Goal: Information Seeking & Learning: Find specific page/section

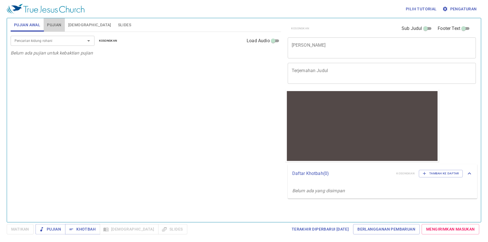
click at [55, 22] on span "Pujian" at bounding box center [54, 25] width 14 height 7
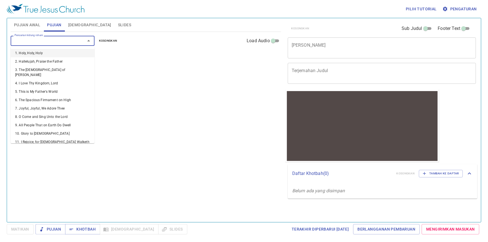
click at [51, 39] on input "Pencarian kidung rohani" at bounding box center [44, 41] width 64 height 6
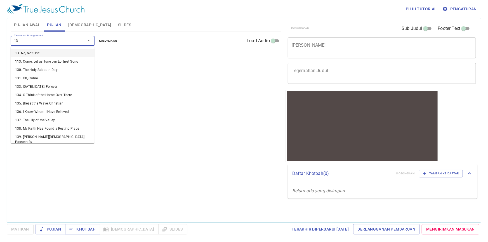
type input "130"
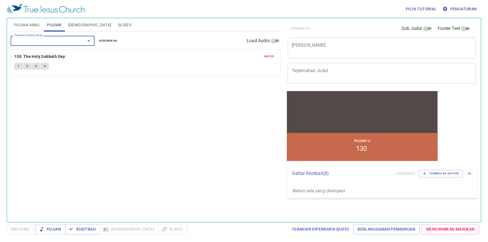
type input "5"
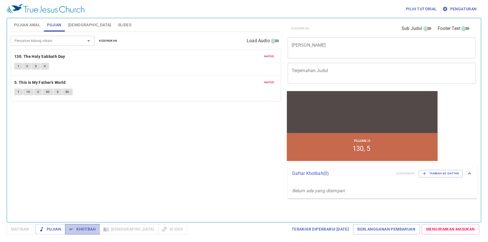
click at [83, 229] on span "Khotbah" at bounding box center [83, 229] width 26 height 7
click at [368, 51] on textarea "[PERSON_NAME]" at bounding box center [382, 48] width 181 height 11
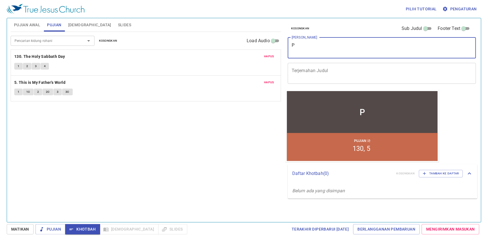
type textarea "P"
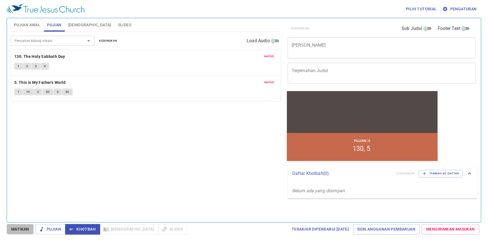
click at [27, 230] on span "Matikan" at bounding box center [20, 229] width 18 height 7
click at [77, 230] on span "Khotbah" at bounding box center [83, 229] width 26 height 7
click at [19, 67] on span "1" at bounding box center [19, 66] width 2 height 5
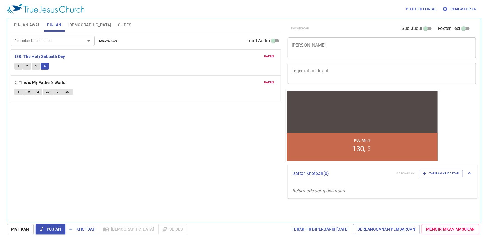
click at [84, 25] on span "[DEMOGRAPHIC_DATA]" at bounding box center [89, 25] width 43 height 7
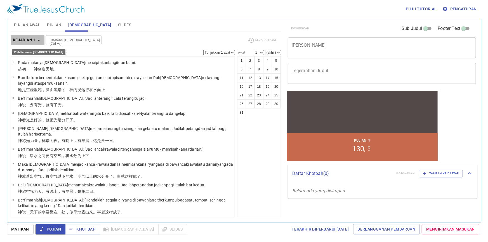
click at [41, 39] on icon "button" at bounding box center [39, 40] width 7 height 7
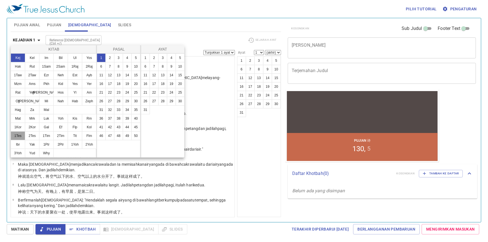
click at [16, 136] on button "1Tes" at bounding box center [18, 136] width 15 height 9
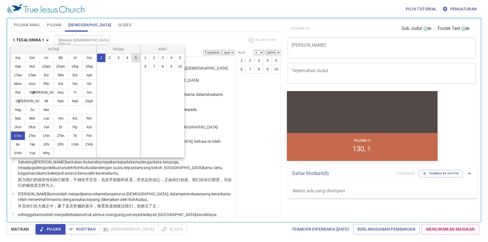
click at [135, 60] on button "5" at bounding box center [136, 57] width 9 height 9
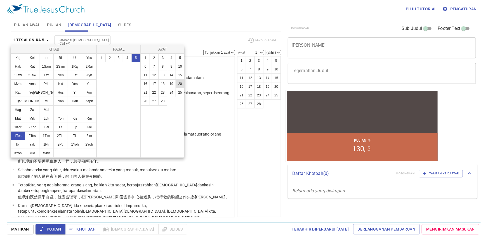
click at [180, 85] on button "20" at bounding box center [180, 83] width 9 height 9
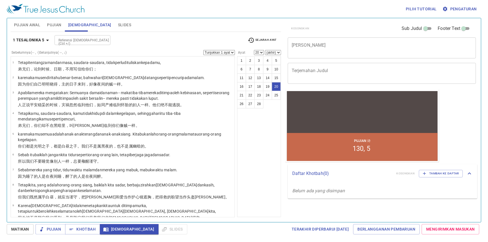
scroll to position [267, 0]
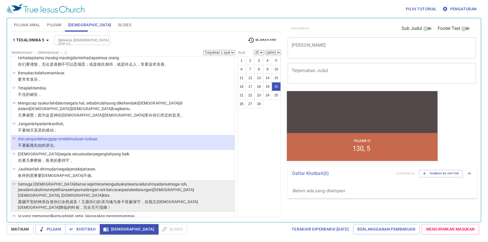
click at [111, 193] on wg2962 "kita ." at bounding box center [107, 195] width 8 height 4
select select "23"
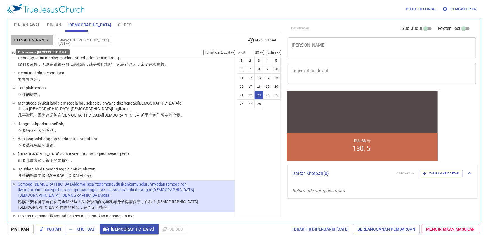
click at [47, 39] on icon "button" at bounding box center [47, 40] width 7 height 7
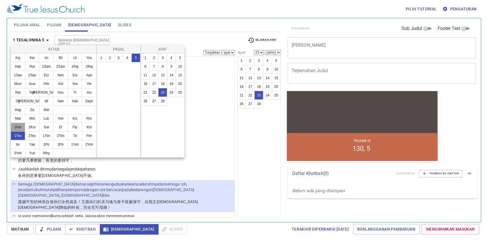
click at [17, 126] on button "1Kor" at bounding box center [18, 127] width 15 height 9
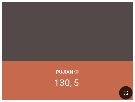
click at [122, 94] on icon "button" at bounding box center [125, 93] width 7 height 7
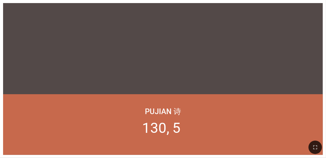
click at [203, 147] on button "button" at bounding box center [314, 147] width 13 height 13
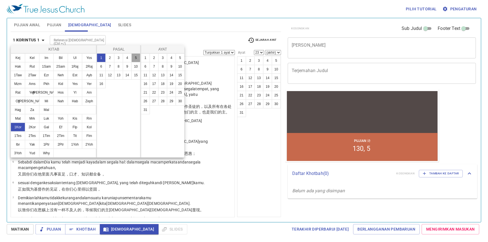
click at [137, 59] on button "5" at bounding box center [136, 57] width 9 height 9
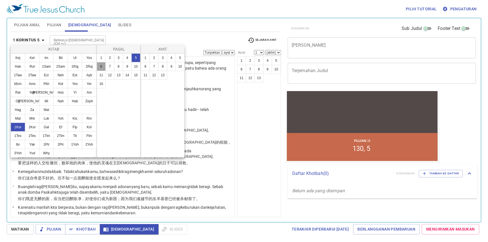
click at [101, 67] on button "6" at bounding box center [101, 66] width 9 height 9
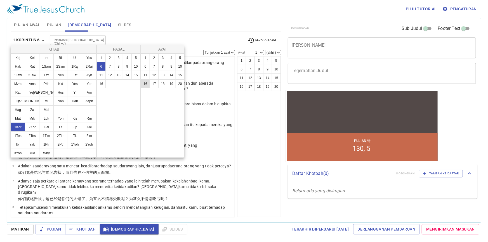
click at [146, 85] on button "16" at bounding box center [145, 83] width 9 height 9
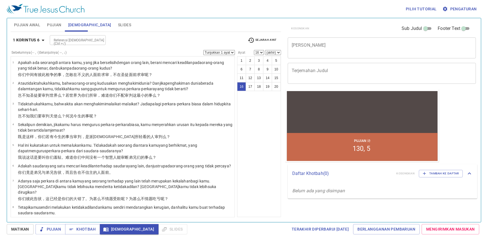
scroll to position [231, 0]
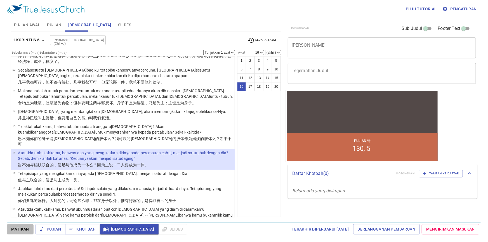
click at [11, 229] on span "Matikan" at bounding box center [20, 229] width 18 height 7
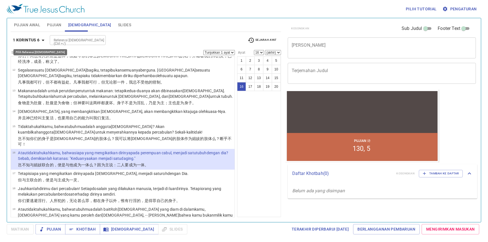
click at [43, 38] on icon "button" at bounding box center [43, 40] width 7 height 7
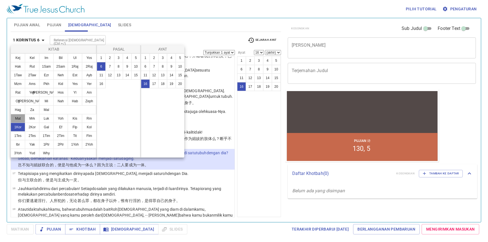
click at [17, 117] on button "Mat" at bounding box center [18, 118] width 15 height 9
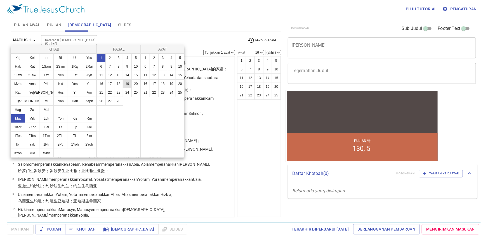
click at [128, 85] on button "19" at bounding box center [127, 83] width 9 height 9
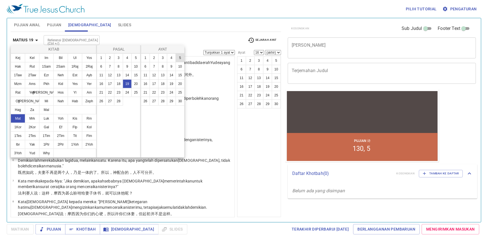
click at [177, 59] on button "5" at bounding box center [180, 57] width 9 height 9
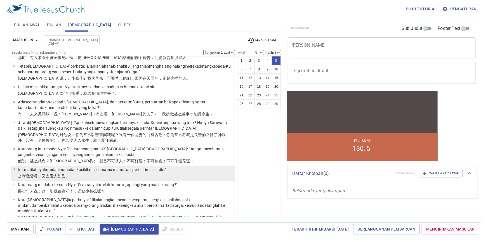
scroll to position [280, 0]
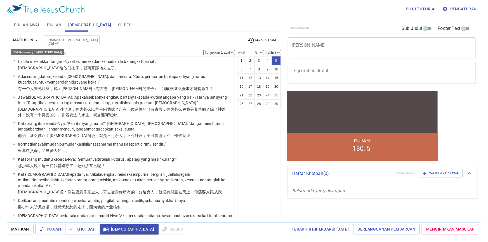
click at [38, 39] on icon "button" at bounding box center [36, 40] width 7 height 7
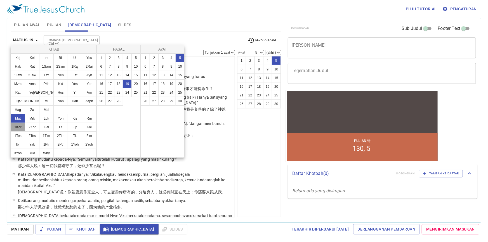
click at [20, 128] on button "1Kor" at bounding box center [18, 127] width 15 height 9
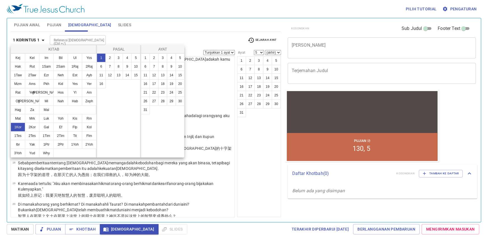
scroll to position [0, 0]
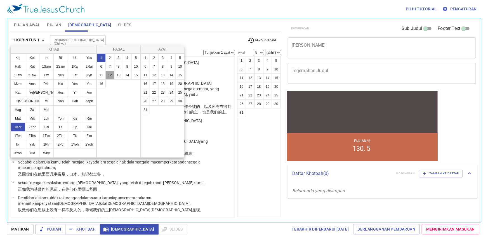
click at [110, 76] on button "12" at bounding box center [110, 75] width 9 height 9
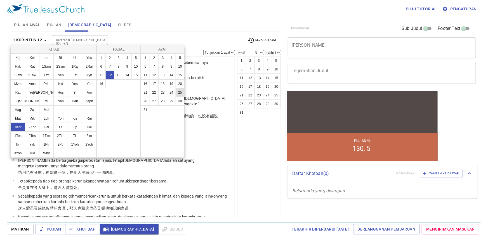
click at [182, 93] on button "25" at bounding box center [180, 92] width 9 height 9
select select "25"
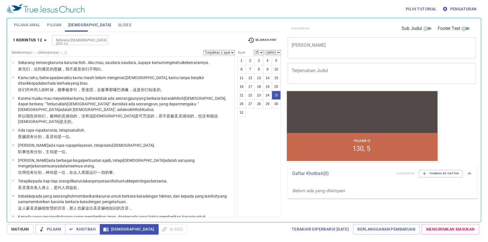
scroll to position [384, 0]
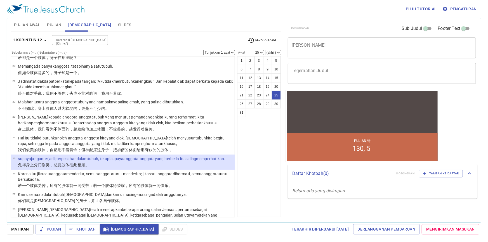
click at [42, 41] on icon "button" at bounding box center [45, 40] width 7 height 7
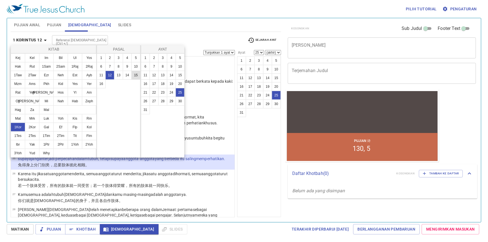
click at [135, 77] on button "15" at bounding box center [136, 75] width 9 height 9
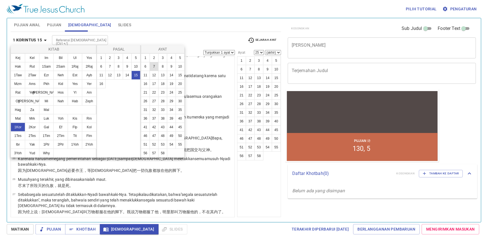
scroll to position [0, 0]
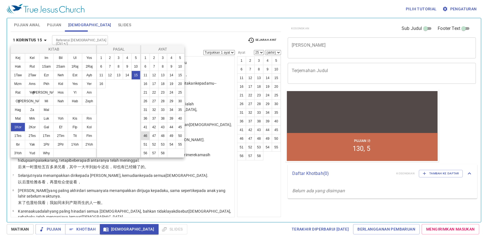
click at [145, 135] on button "46" at bounding box center [145, 136] width 9 height 9
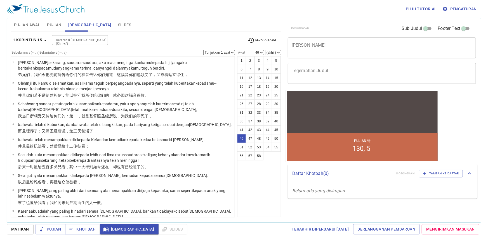
scroll to position [817, 0]
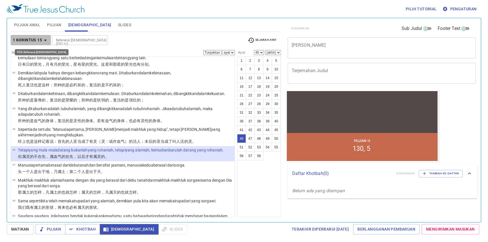
click at [47, 40] on icon "button" at bounding box center [45, 40] width 7 height 7
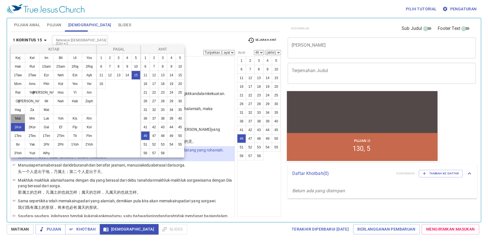
click at [14, 118] on button "Mat" at bounding box center [18, 118] width 15 height 9
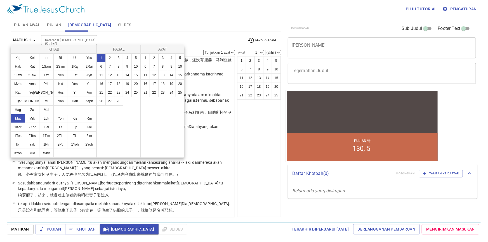
scroll to position [0, 0]
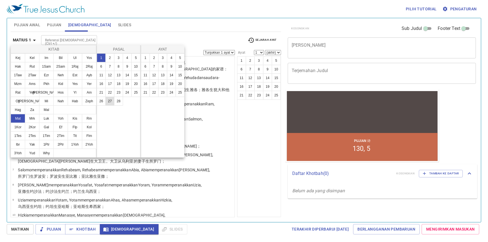
click at [112, 104] on button "27" at bounding box center [110, 101] width 9 height 9
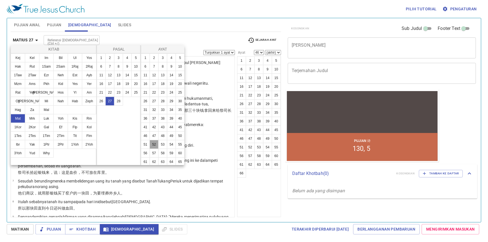
click at [159, 149] on button "52" at bounding box center [154, 144] width 9 height 9
select select "52"
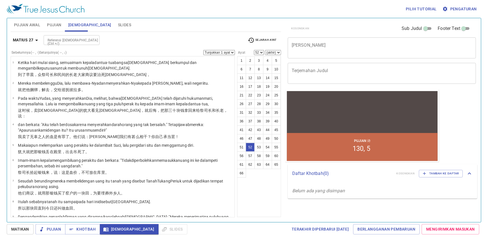
scroll to position [862, 0]
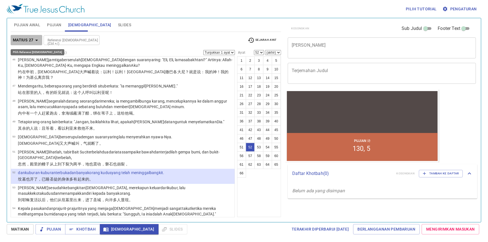
click at [38, 40] on icon "button" at bounding box center [36, 40] width 7 height 7
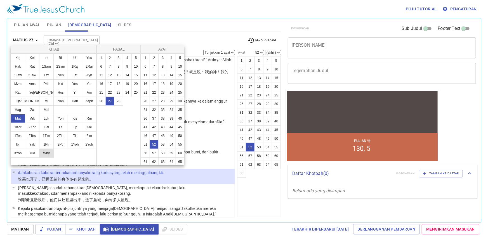
click at [45, 151] on button "Why" at bounding box center [46, 153] width 15 height 9
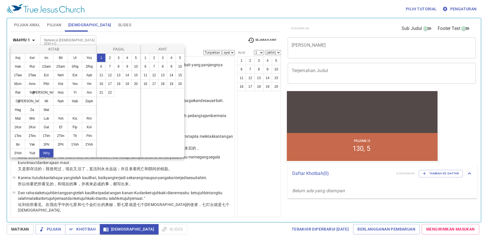
scroll to position [0, 0]
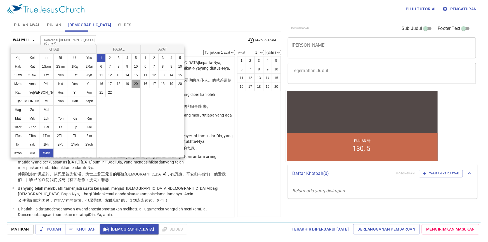
click at [134, 83] on button "20" at bounding box center [136, 83] width 9 height 9
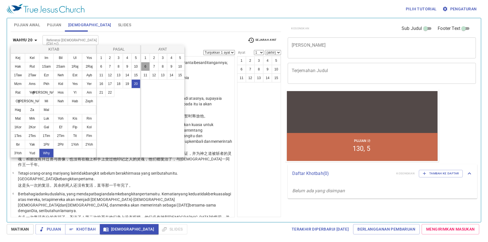
click at [146, 66] on button "6" at bounding box center [145, 66] width 9 height 9
select select "6"
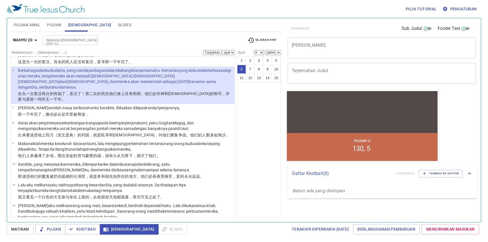
scroll to position [86, 0]
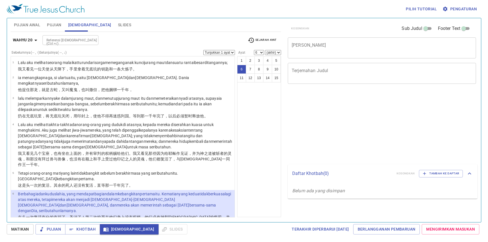
select select "6"
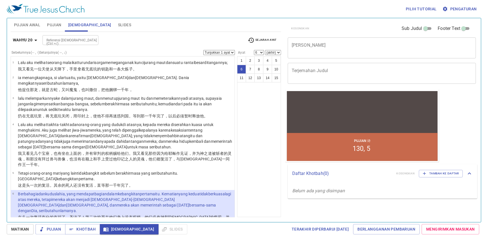
scroll to position [86, 0]
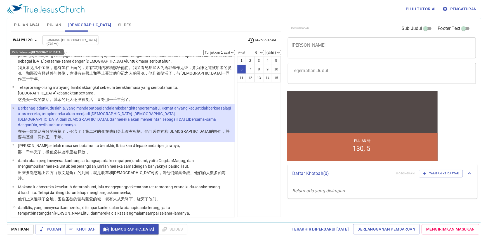
click at [36, 41] on icon "button" at bounding box center [35, 40] width 3 height 1
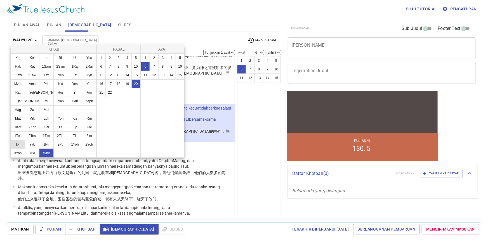
click at [15, 142] on button "Ibr" at bounding box center [18, 144] width 15 height 9
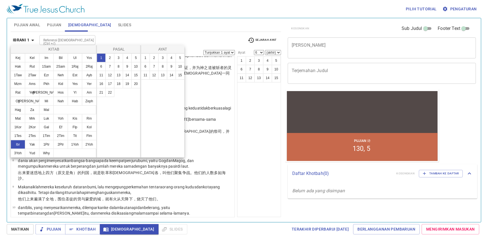
scroll to position [0, 0]
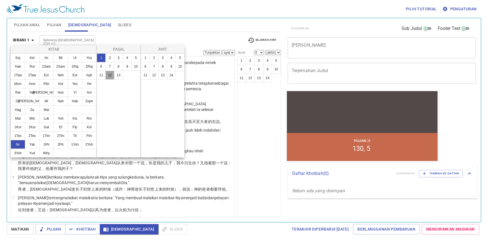
click at [111, 77] on button "12" at bounding box center [110, 75] width 9 height 9
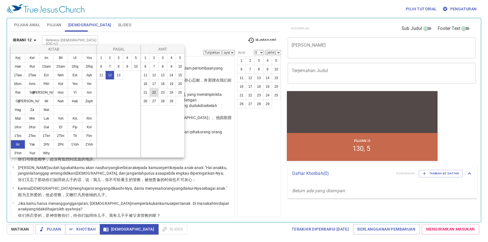
click at [155, 94] on button "22" at bounding box center [154, 92] width 9 height 9
select select "22"
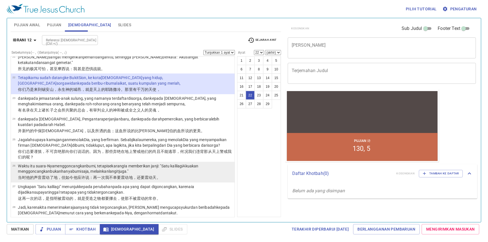
scroll to position [433, 0]
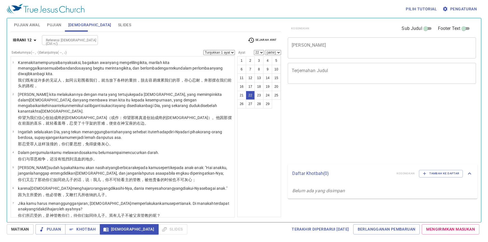
select select "22"
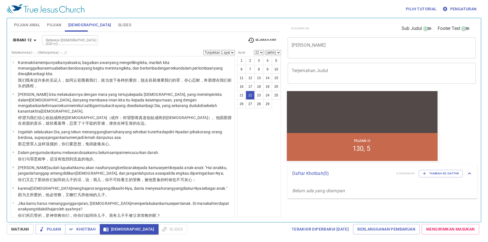
scroll to position [433, 0]
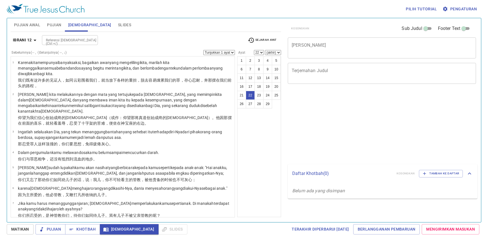
select select "22"
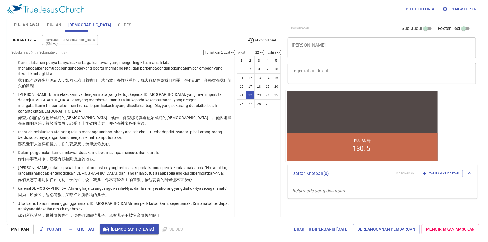
scroll to position [433, 0]
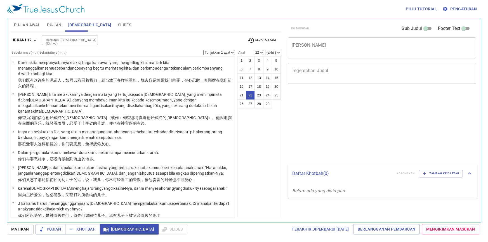
select select "22"
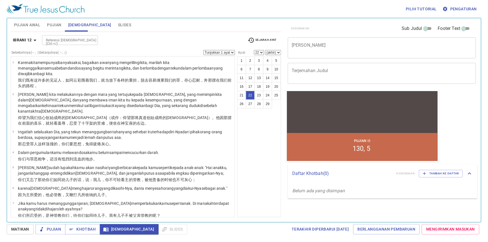
scroll to position [433, 0]
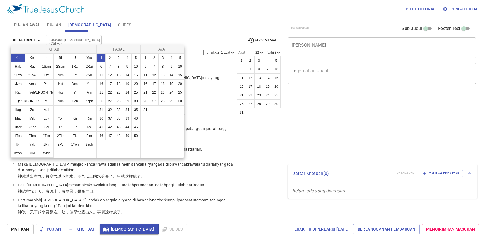
select select "22"
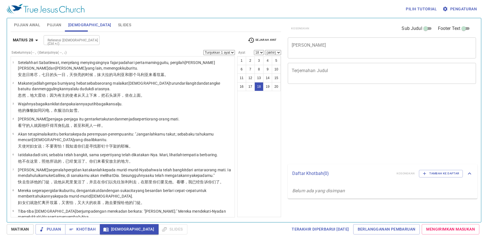
select select "18"
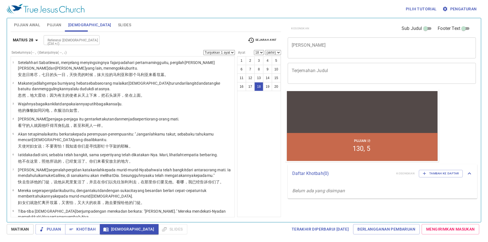
scroll to position [224, 0]
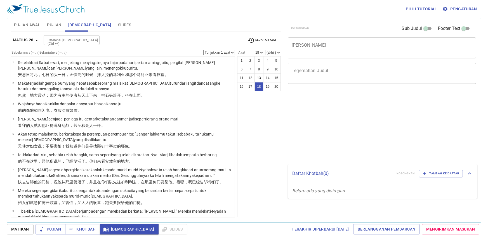
select select "18"
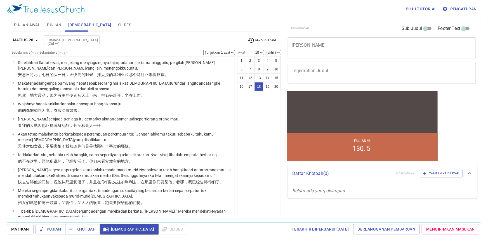
scroll to position [224, 0]
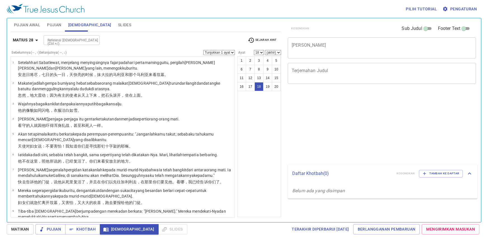
select select "18"
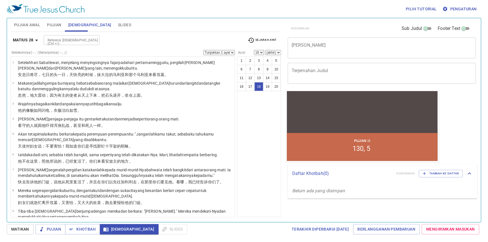
scroll to position [224, 0]
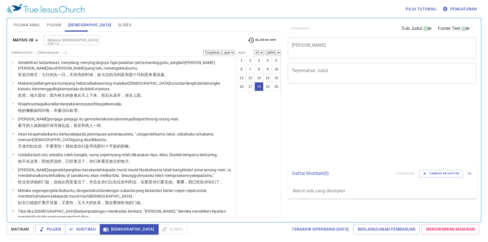
select select "18"
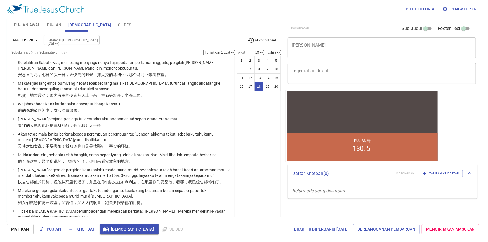
scroll to position [224, 0]
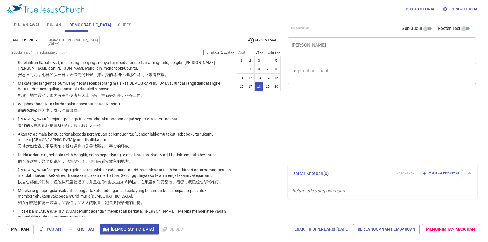
select select "18"
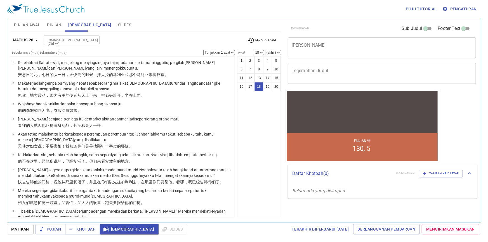
scroll to position [224, 0]
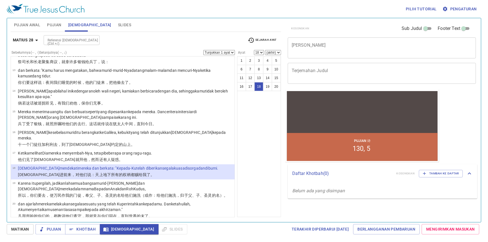
click at [440, 197] on p "Belum ada yang disimpan" at bounding box center [383, 191] width 190 height 16
click at [136, 45] on div "Matius 28 Referensi Alkitab (Ctrl +/) Referensi Alkitab (Ctrl +/) Sejarah Ayat" at bounding box center [146, 42] width 271 height 15
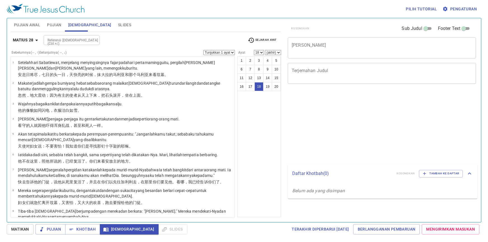
select select "18"
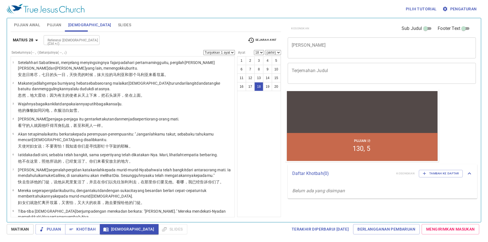
scroll to position [224, 0]
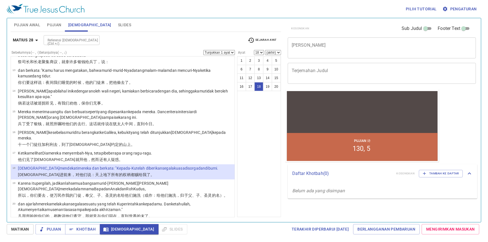
click at [29, 21] on button "Pujian Awal" at bounding box center [27, 24] width 33 height 13
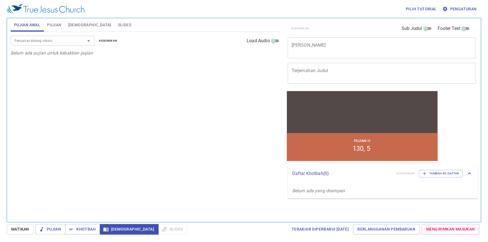
click at [56, 24] on span "Pujian" at bounding box center [54, 25] width 14 height 7
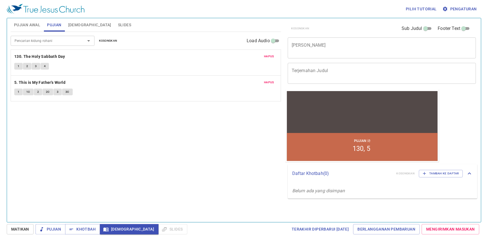
click at [40, 41] on input "Pencarian kidung rohani" at bounding box center [44, 41] width 64 height 6
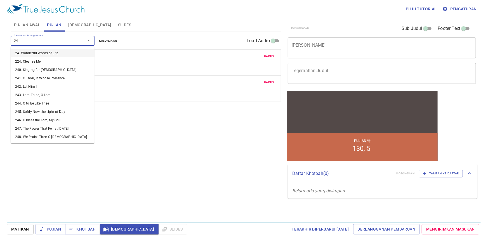
type input "243"
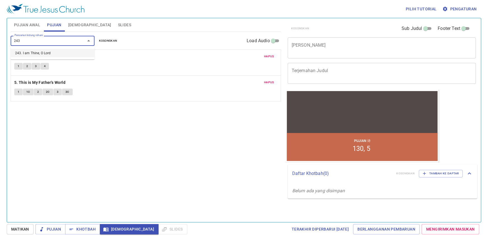
click at [42, 54] on li "243. I am Thine, O Lord" at bounding box center [53, 53] width 84 height 8
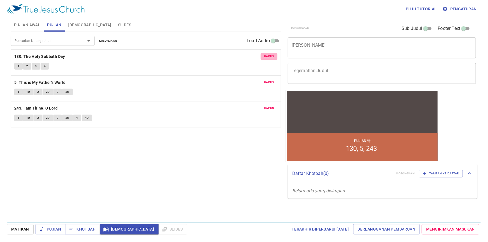
click at [267, 56] on span "Hapus" at bounding box center [269, 56] width 10 height 5
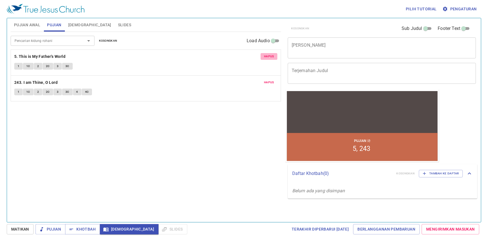
click at [267, 56] on span "Hapus" at bounding box center [269, 56] width 10 height 5
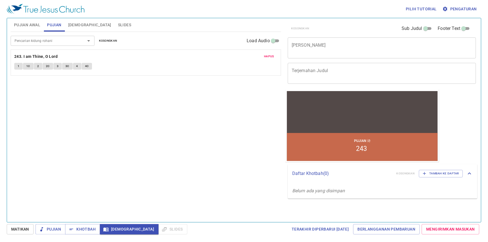
click at [74, 40] on input "Pencarian kidung rohani" at bounding box center [44, 41] width 64 height 6
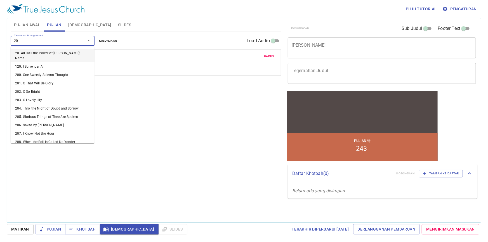
type input "2"
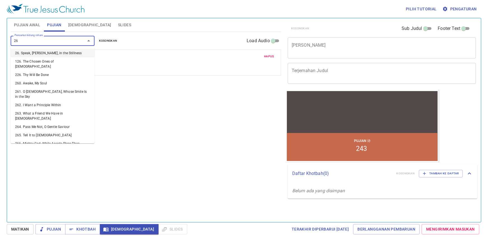
type input "263"
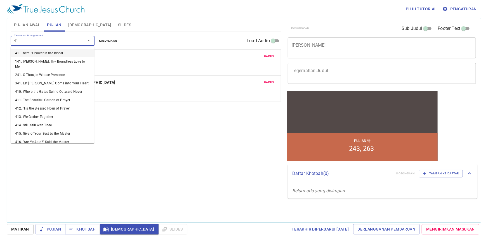
type input "416"
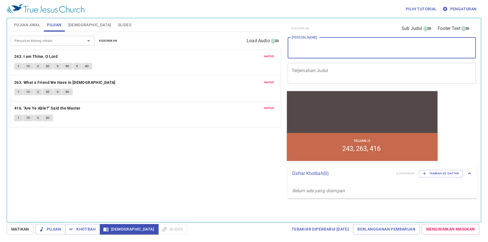
click at [331, 49] on textarea "[PERSON_NAME]" at bounding box center [382, 48] width 181 height 11
click at [326, 85] on div "Kosongkan Sub Judul Footer Text Judul Khotbah x Judul Khotbah Terjemahan Judul …" at bounding box center [382, 54] width 192 height 72
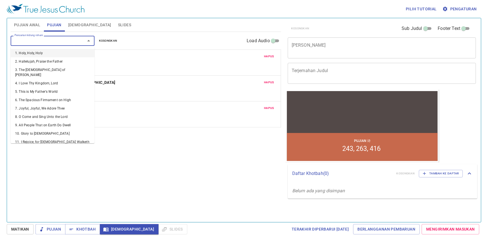
click at [65, 38] on input "Pencarian kidung rohani" at bounding box center [44, 41] width 64 height 6
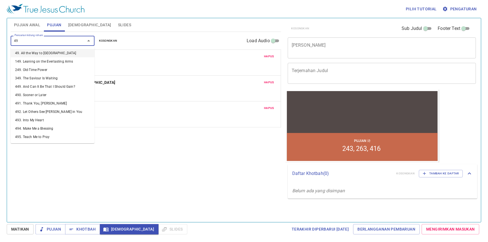
type input "492"
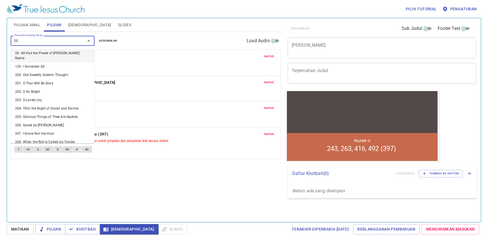
type input "205"
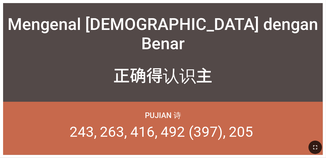
click at [203, 145] on icon "button" at bounding box center [315, 147] width 7 height 7
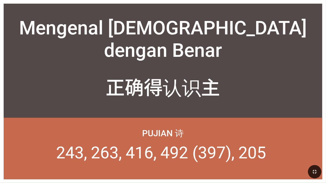
click at [203, 115] on div at bounding box center [163, 111] width 318 height 14
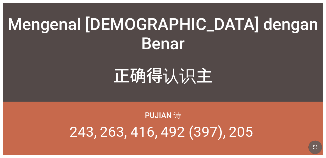
click at [203, 148] on icon "button" at bounding box center [315, 148] width 4 height 4
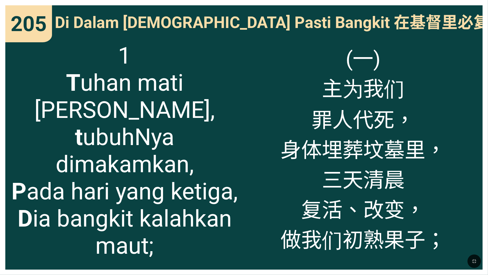
click at [168, 8] on div "Di Dalam [DEMOGRAPHIC_DATA] Pasti Bangkit 在基督里必复活" at bounding box center [244, 20] width 478 height 31
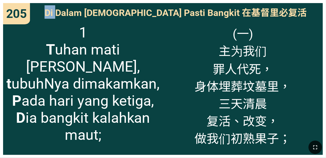
click at [313, 148] on icon "button" at bounding box center [315, 147] width 7 height 7
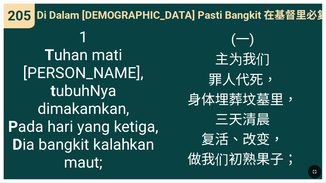
click at [311, 158] on div "(一) 主为我们 罪人代死， 身体埋葬坟墓里， 三天清晨 复活、改变， 做我们初熟果子；" at bounding box center [242, 101] width 159 height 155
